Goal: Task Accomplishment & Management: Use online tool/utility

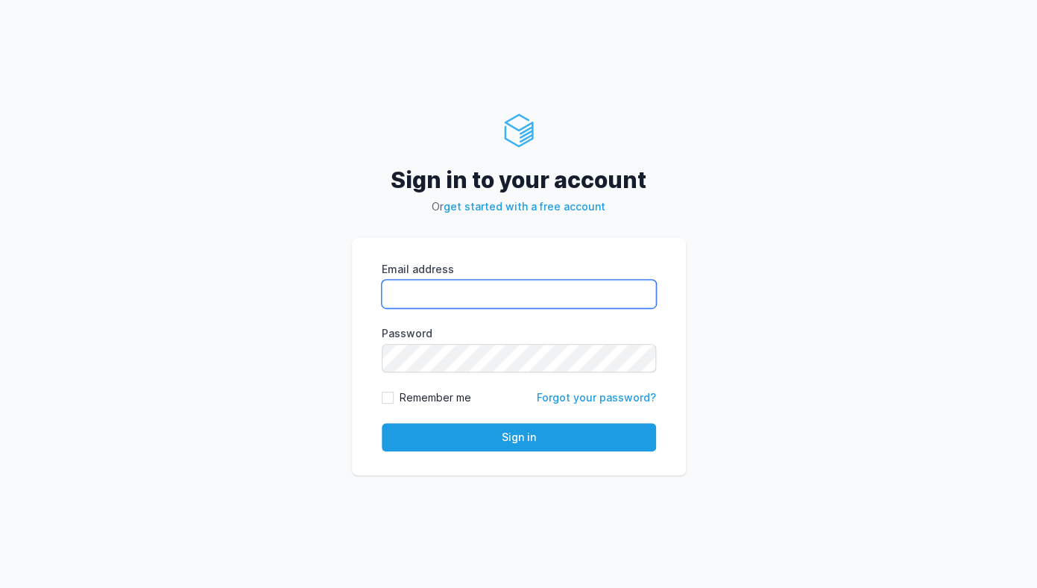
click at [483, 296] on input "Email address" at bounding box center [519, 294] width 274 height 28
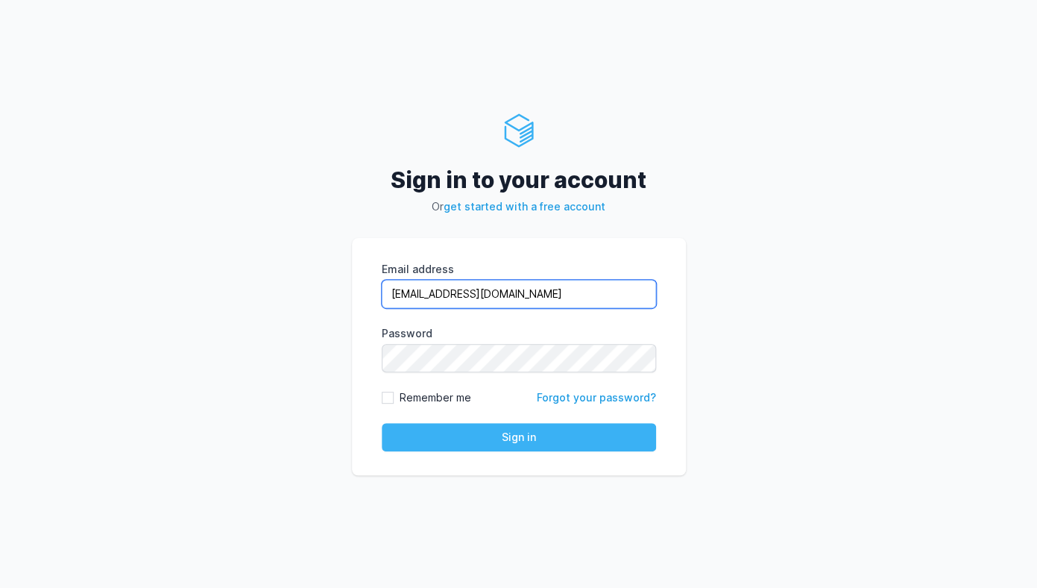
type input "[EMAIL_ADDRESS][DOMAIN_NAME]"
click at [519, 442] on button "Sign in" at bounding box center [519, 437] width 274 height 28
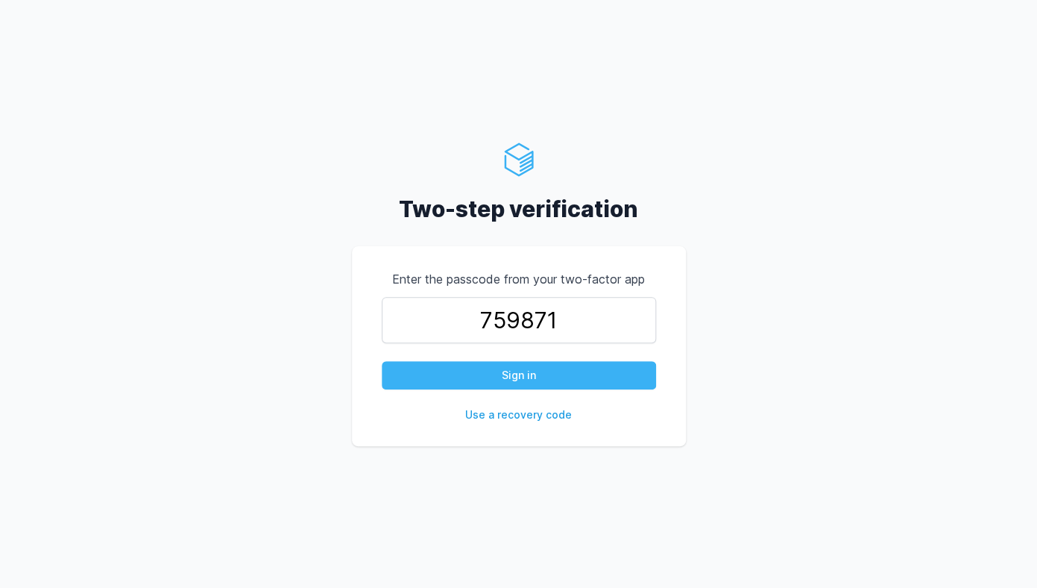
type input "759871"
click at [506, 370] on button "Sign in" at bounding box center [519, 375] width 274 height 28
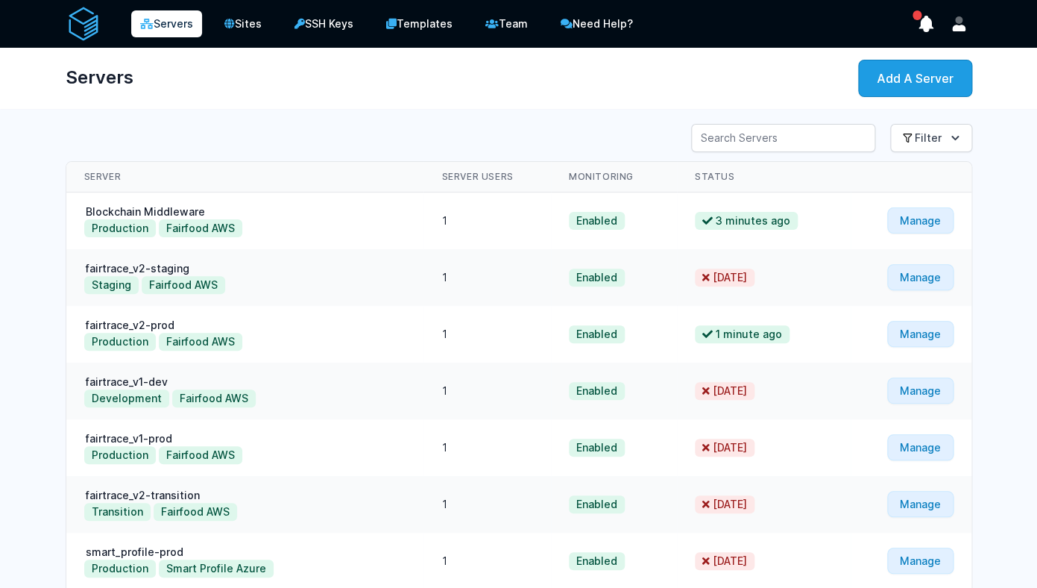
scroll to position [275, 0]
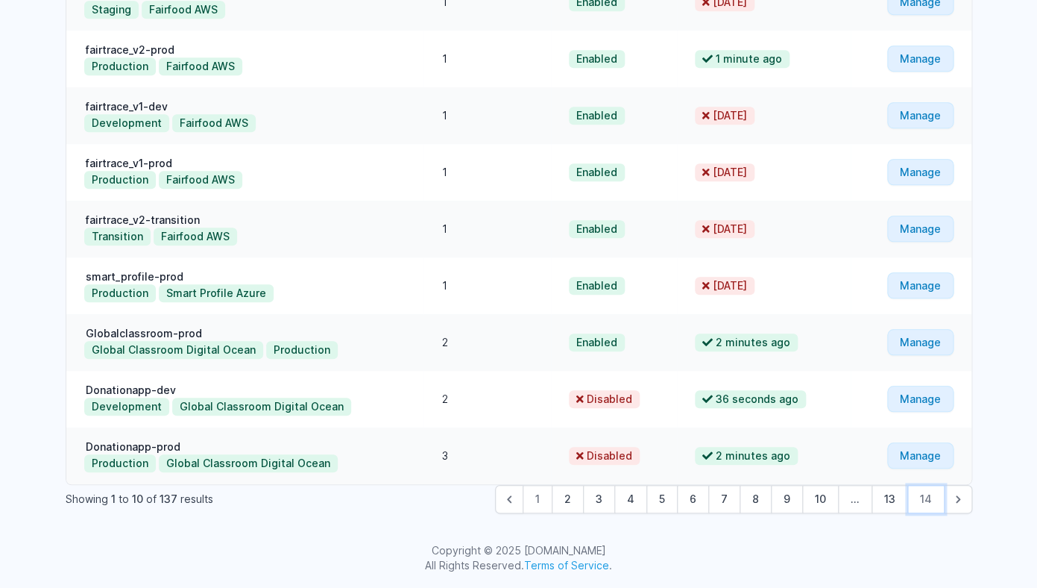
click at [930, 500] on button "14" at bounding box center [925, 499] width 37 height 28
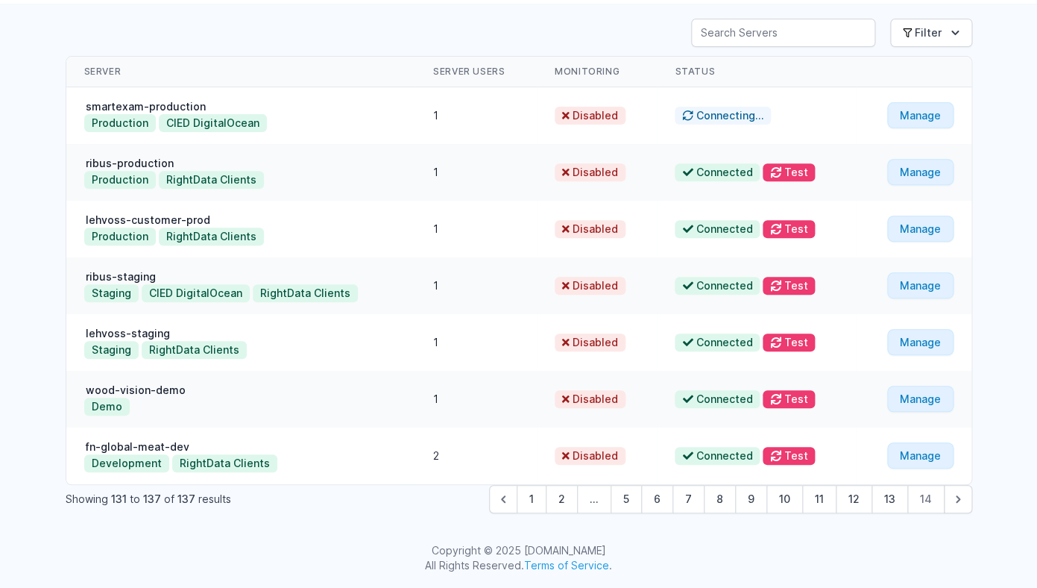
scroll to position [105, 0]
click at [916, 460] on link "Manage" at bounding box center [920, 455] width 66 height 26
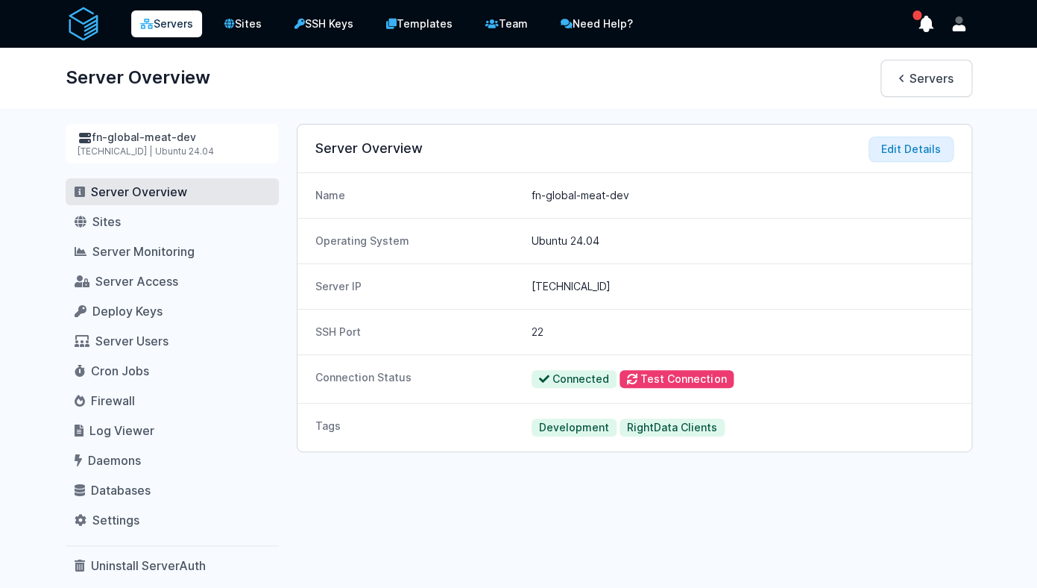
drag, startPoint x: 530, startPoint y: 194, endPoint x: 667, endPoint y: 194, distance: 137.2
click at [667, 194] on div "Name fn-global-meat-dev" at bounding box center [634, 195] width 674 height 45
copy dd "fn-global-meat-dev"
drag, startPoint x: 533, startPoint y: 286, endPoint x: 631, endPoint y: 285, distance: 98.4
click at [631, 286] on dd "161.35.78.239" at bounding box center [742, 286] width 421 height 15
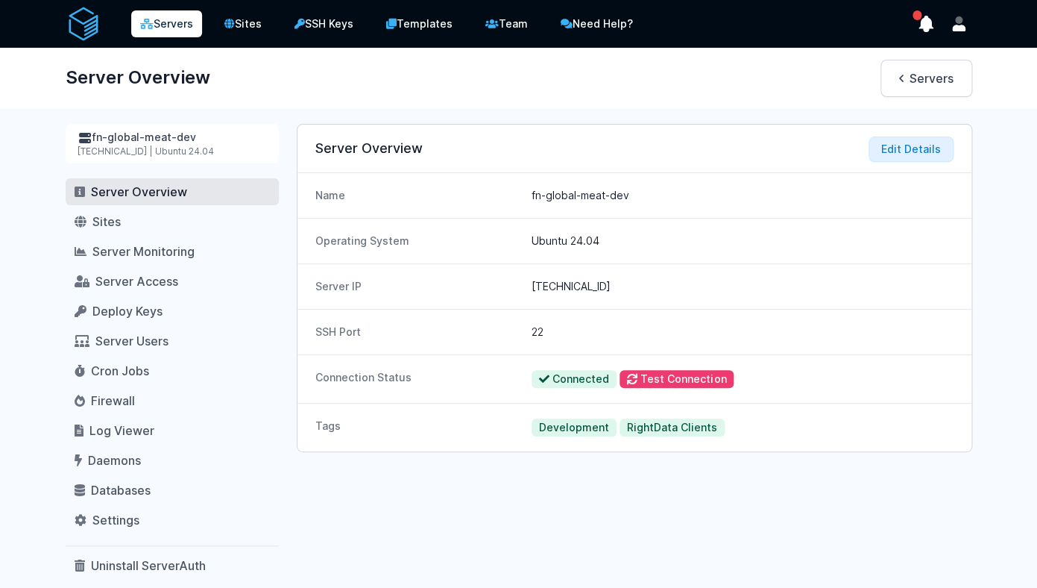
copy dd "161.35.78.239"
click at [582, 333] on dd "22" at bounding box center [742, 331] width 421 height 15
